Goal: Find specific page/section: Find specific page/section

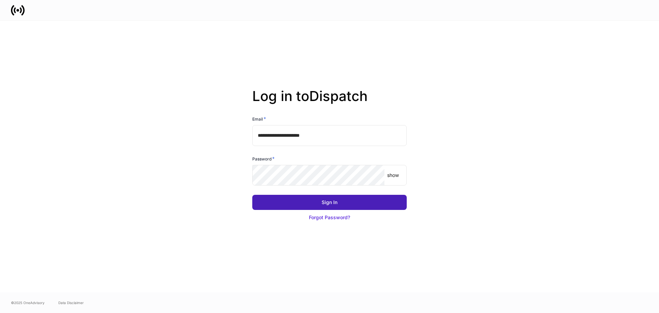
click at [329, 200] on div "Sign In" at bounding box center [330, 202] width 16 height 7
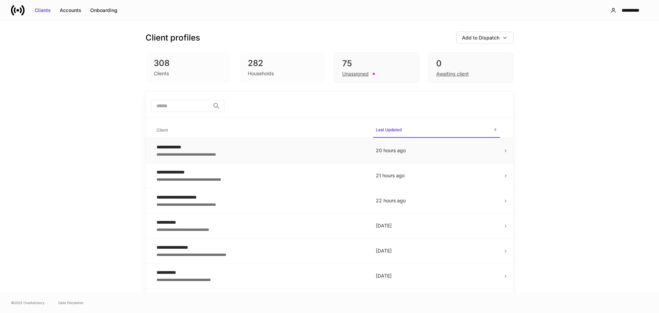
click at [503, 152] on icon at bounding box center [505, 150] width 5 height 5
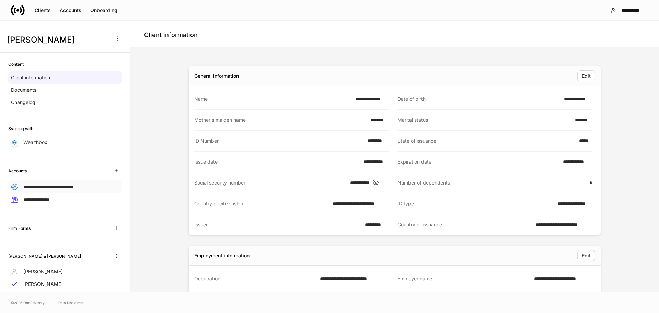
click at [57, 187] on span "**********" at bounding box center [48, 186] width 50 height 5
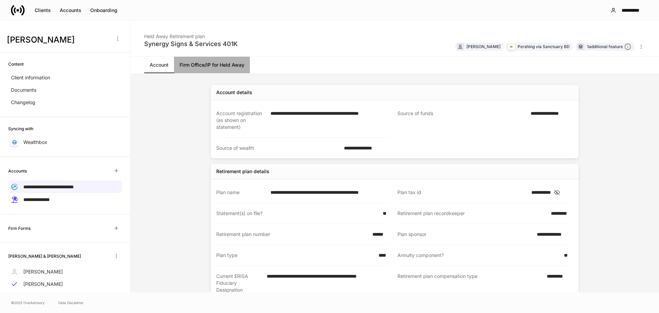
click at [205, 62] on link "Firm Office/IP for Held Away" at bounding box center [212, 65] width 76 height 16
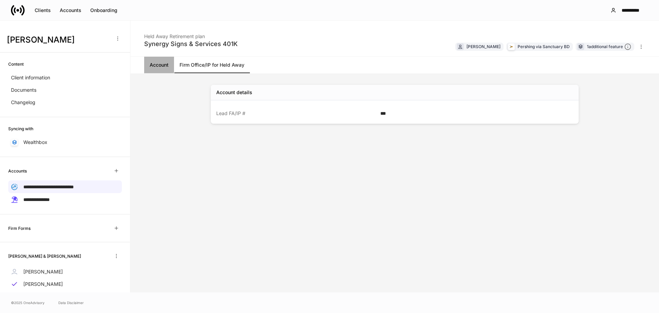
click at [161, 65] on link "Account" at bounding box center [159, 65] width 30 height 16
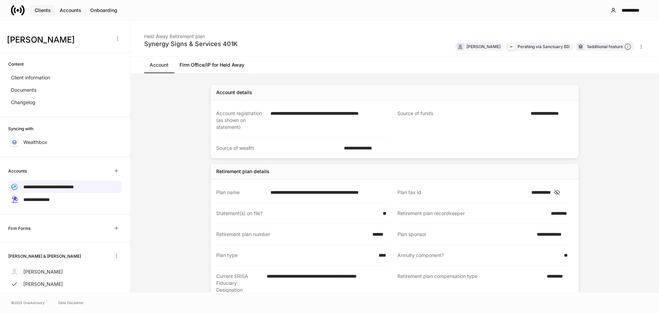
click at [44, 11] on div "Clients" at bounding box center [43, 10] width 16 height 7
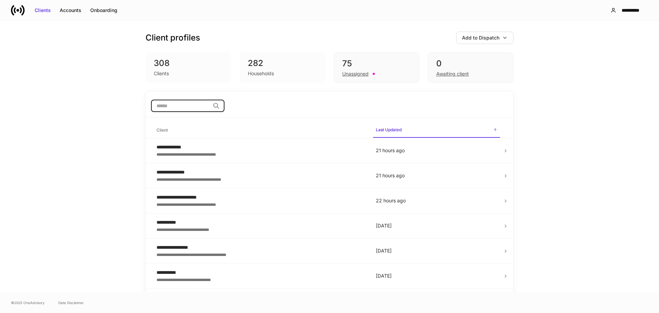
click at [186, 108] on input "search" at bounding box center [180, 106] width 59 height 12
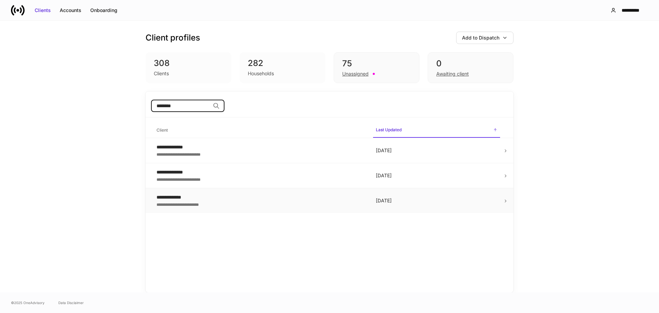
type input "********"
click at [504, 202] on icon at bounding box center [505, 200] width 5 height 5
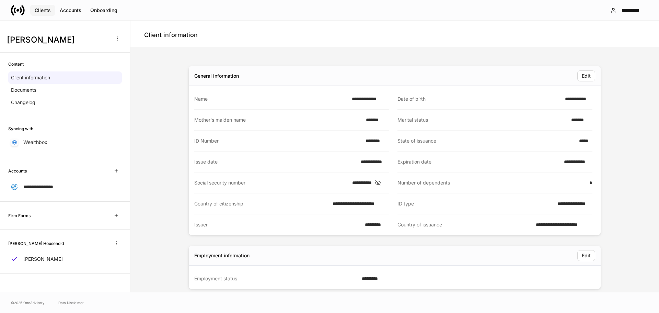
click at [44, 9] on div "Clients" at bounding box center [43, 10] width 16 height 7
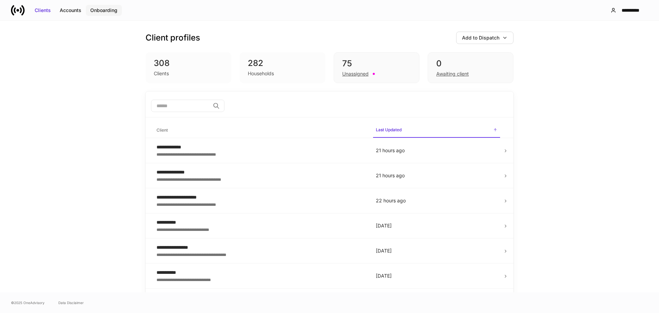
click at [97, 7] on div "Onboarding" at bounding box center [103, 10] width 27 height 7
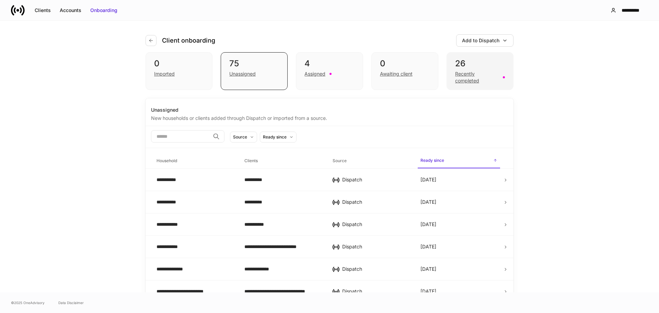
click at [462, 75] on div "Recently completed" at bounding box center [477, 77] width 44 height 14
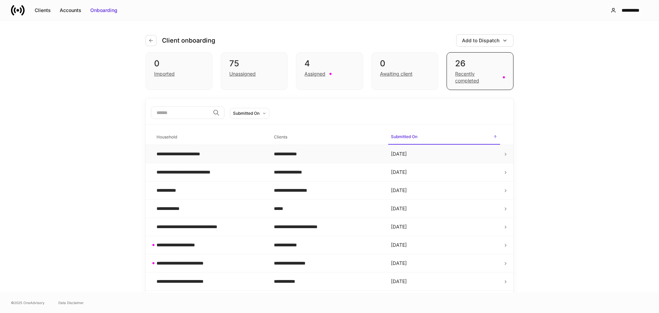
click at [503, 156] on icon at bounding box center [505, 154] width 5 height 5
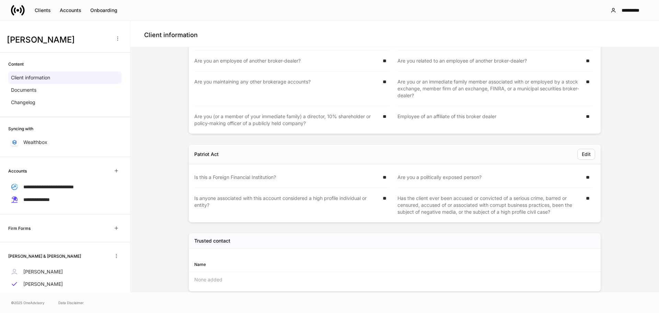
scroll to position [975, 0]
